Goal: Find specific page/section: Find specific page/section

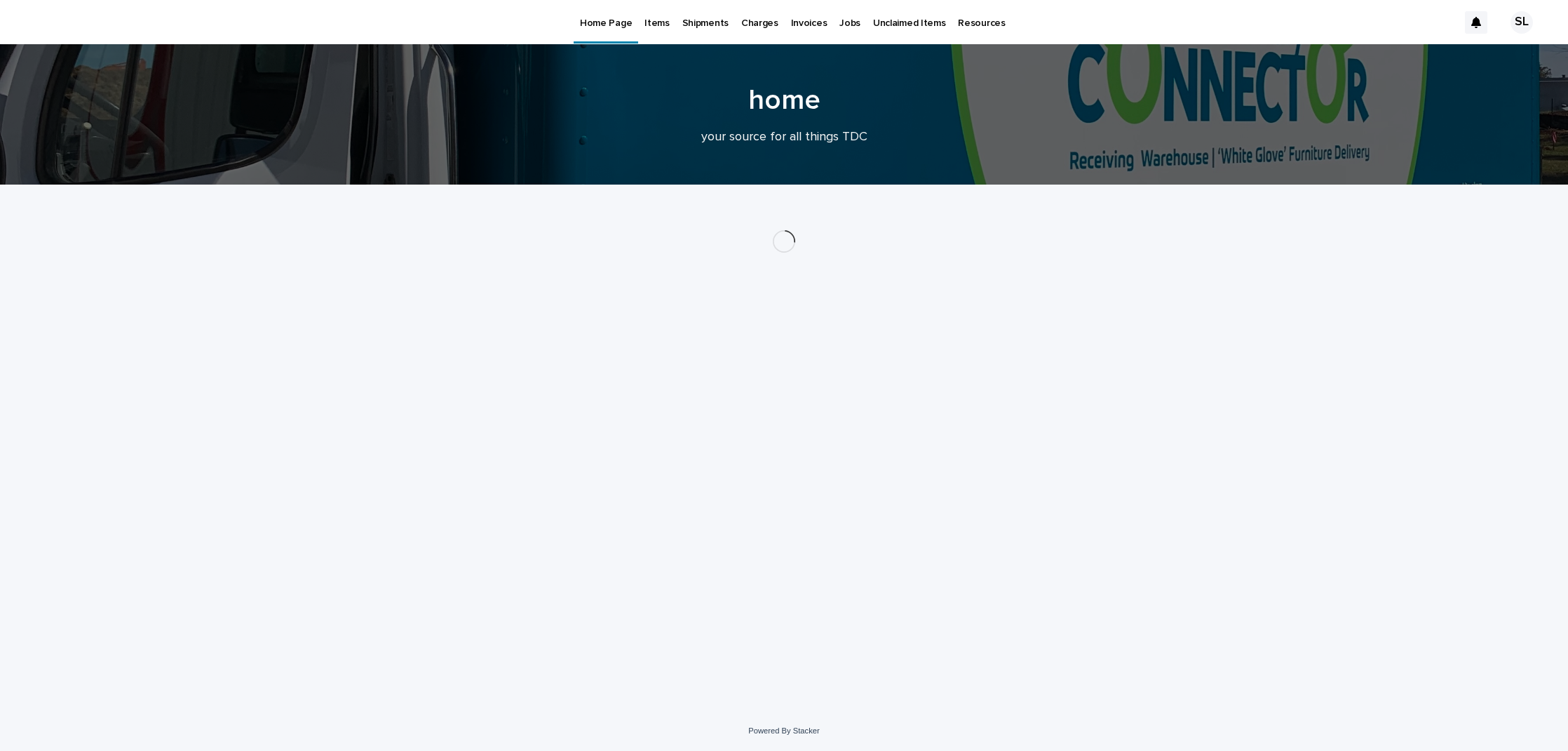
click at [653, 24] on p "Items" at bounding box center [656, 14] width 24 height 30
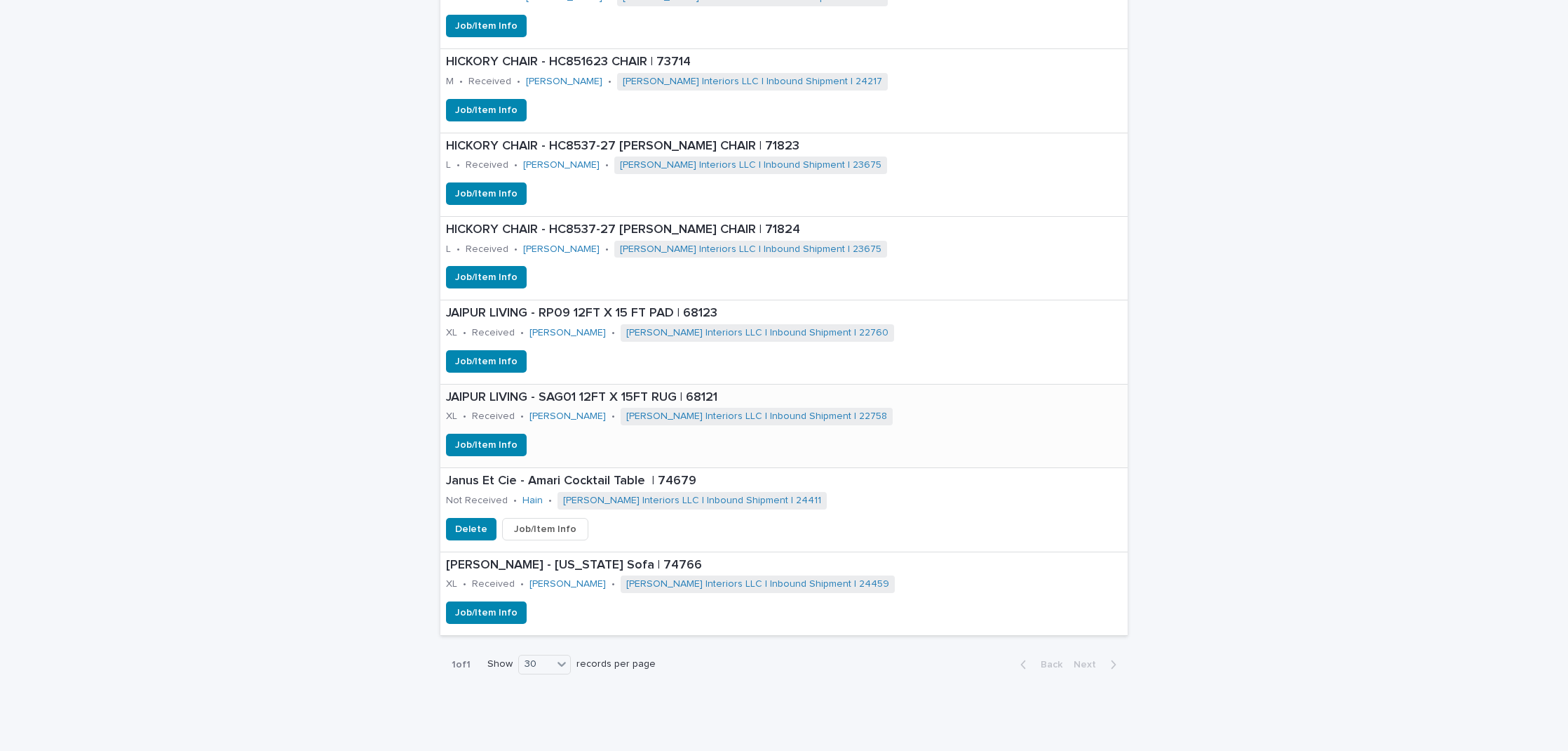
scroll to position [973, 0]
click at [512, 561] on p "[PERSON_NAME] - [US_STATE] Sofa | 74766" at bounding box center [784, 565] width 676 height 15
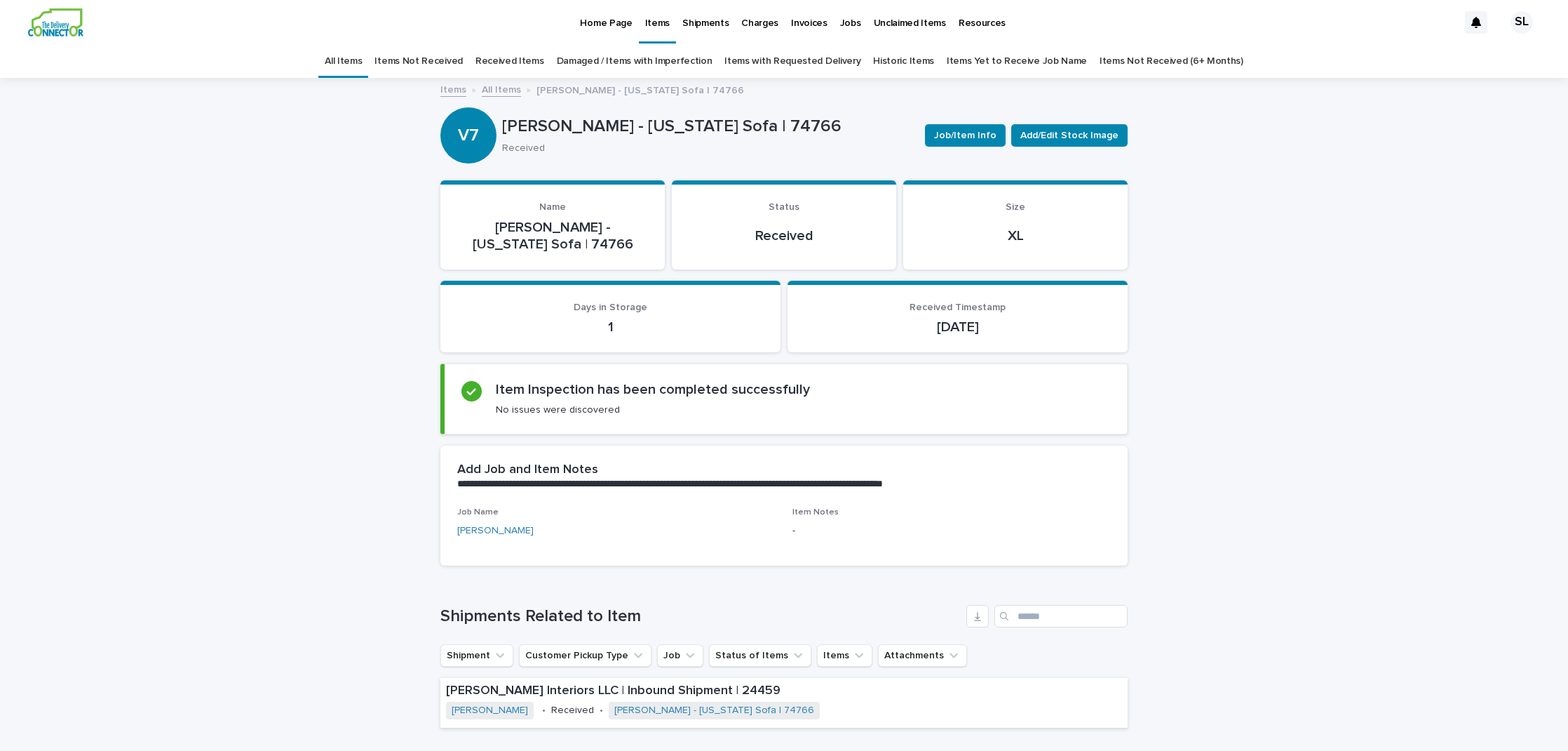
click at [253, 0] on html "Home Page Items Shipments Charges Invoices Jobs Unclaimed Items Resources SL Al…" at bounding box center [784, 375] width 1568 height 751
click at [598, 25] on p "Home Page" at bounding box center [606, 14] width 52 height 30
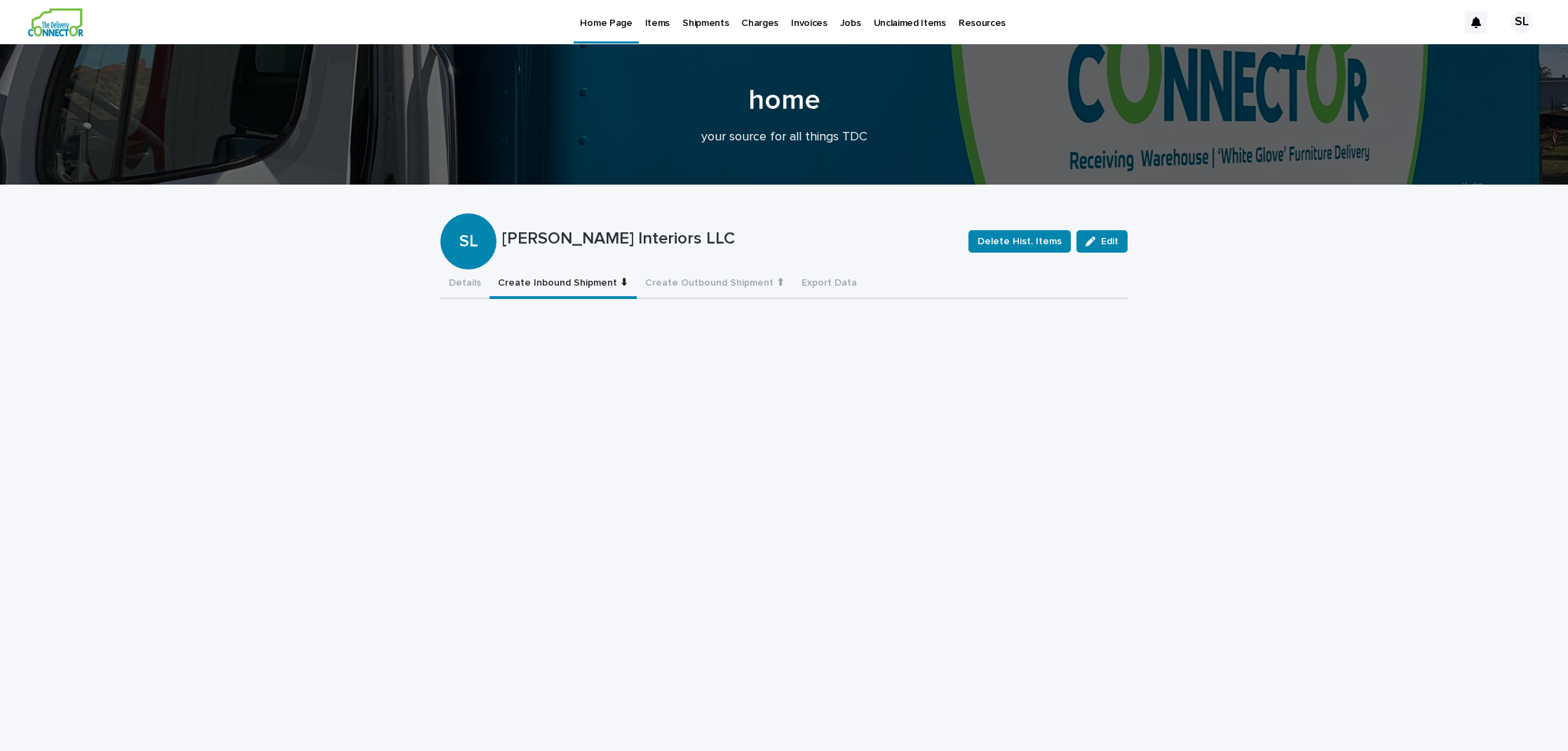
click at [569, 284] on button "Create Inbound Shipment ⬇" at bounding box center [563, 284] width 148 height 30
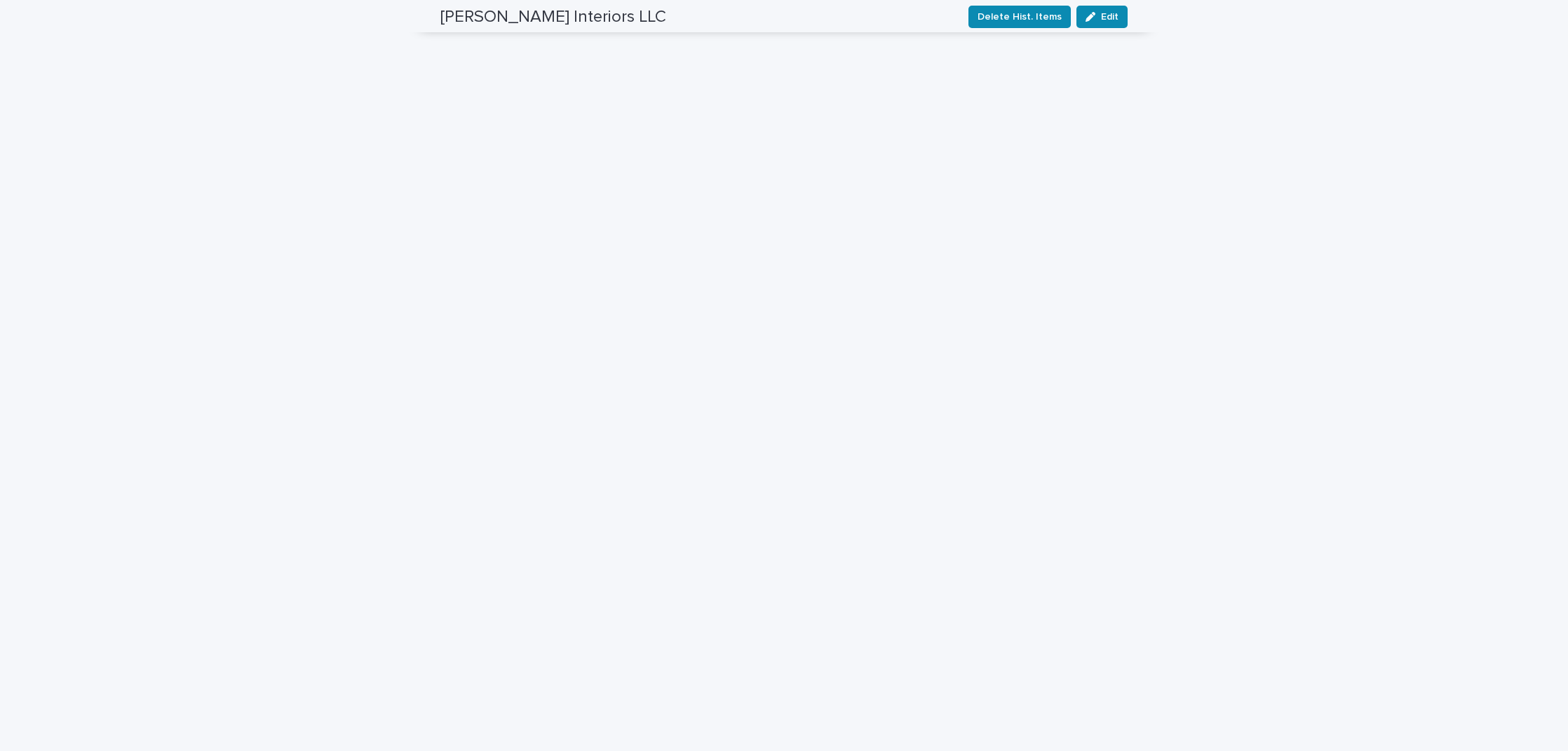
scroll to position [291, 0]
